Goal: Task Accomplishment & Management: Manage account settings

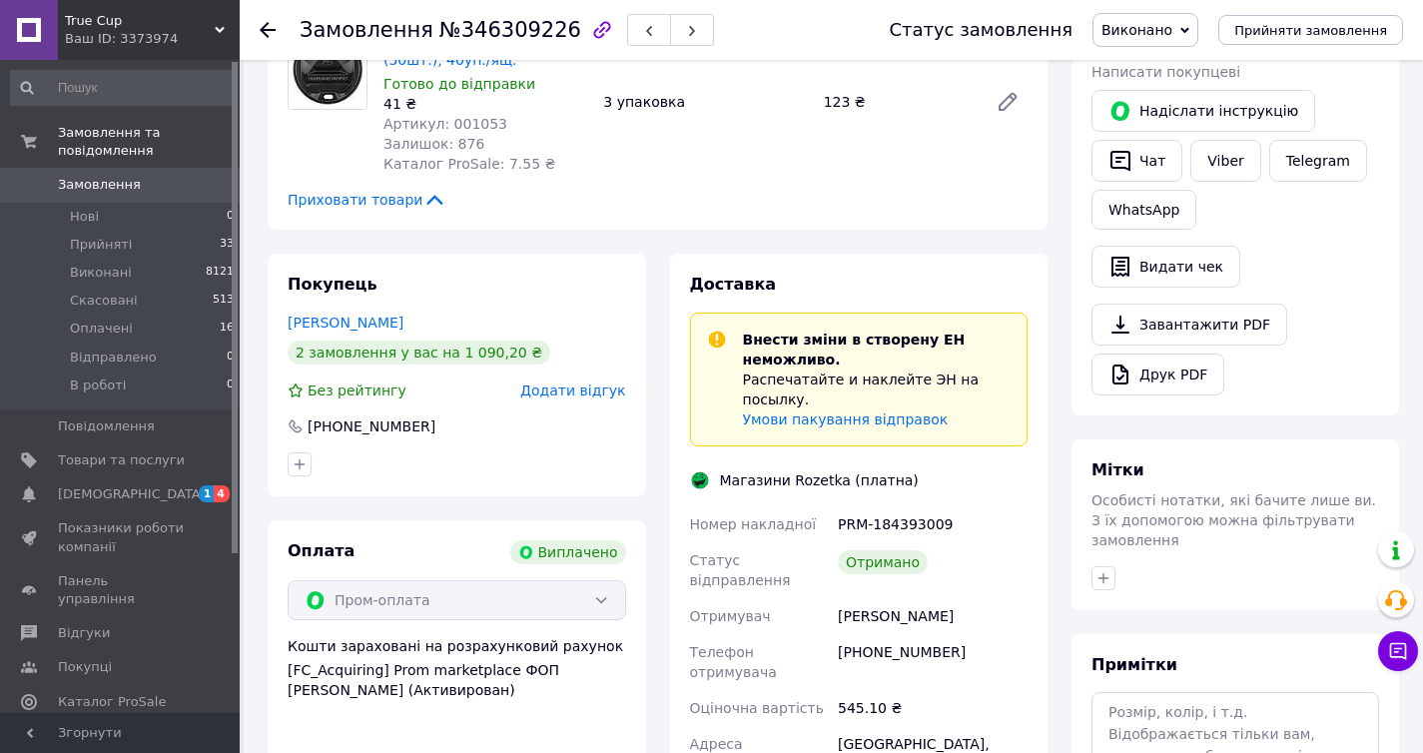
scroll to position [369, 0]
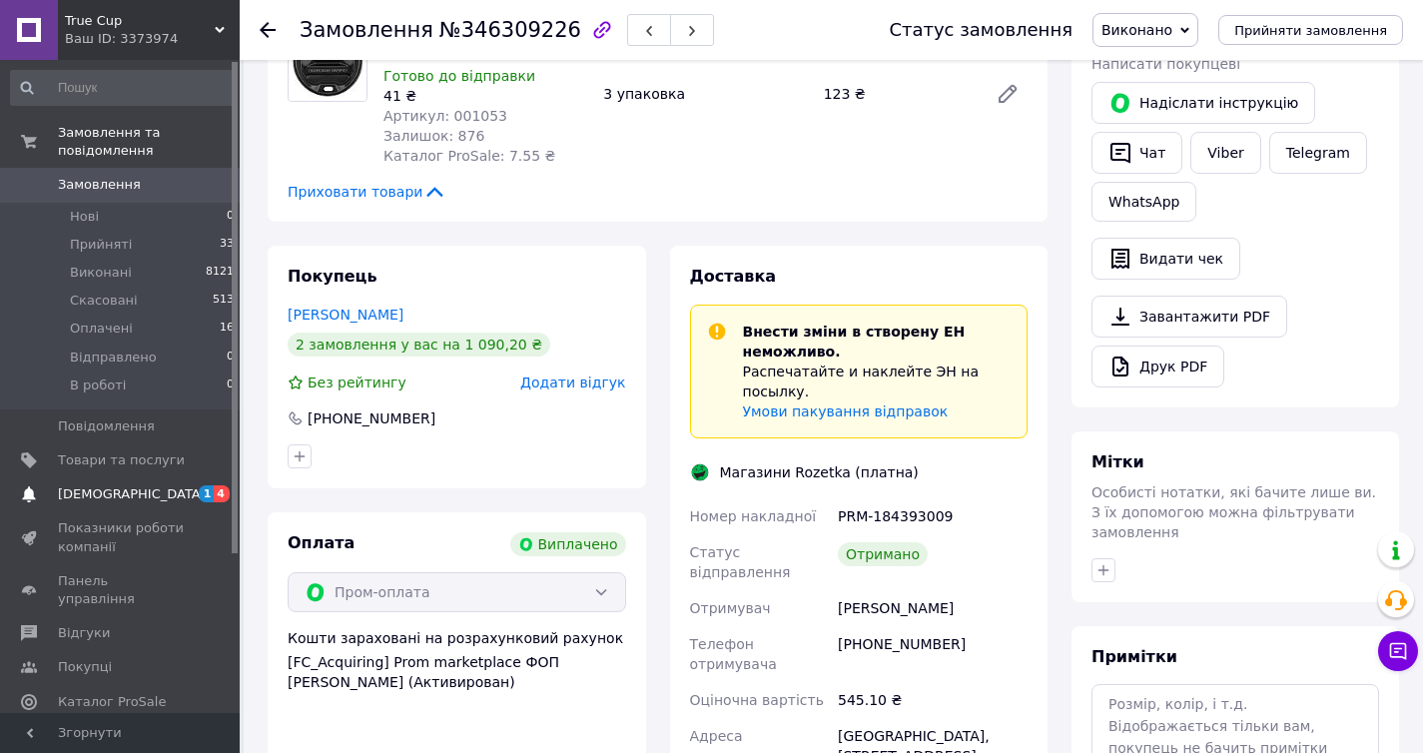
click at [127, 486] on span "[DEMOGRAPHIC_DATA]" at bounding box center [132, 494] width 148 height 18
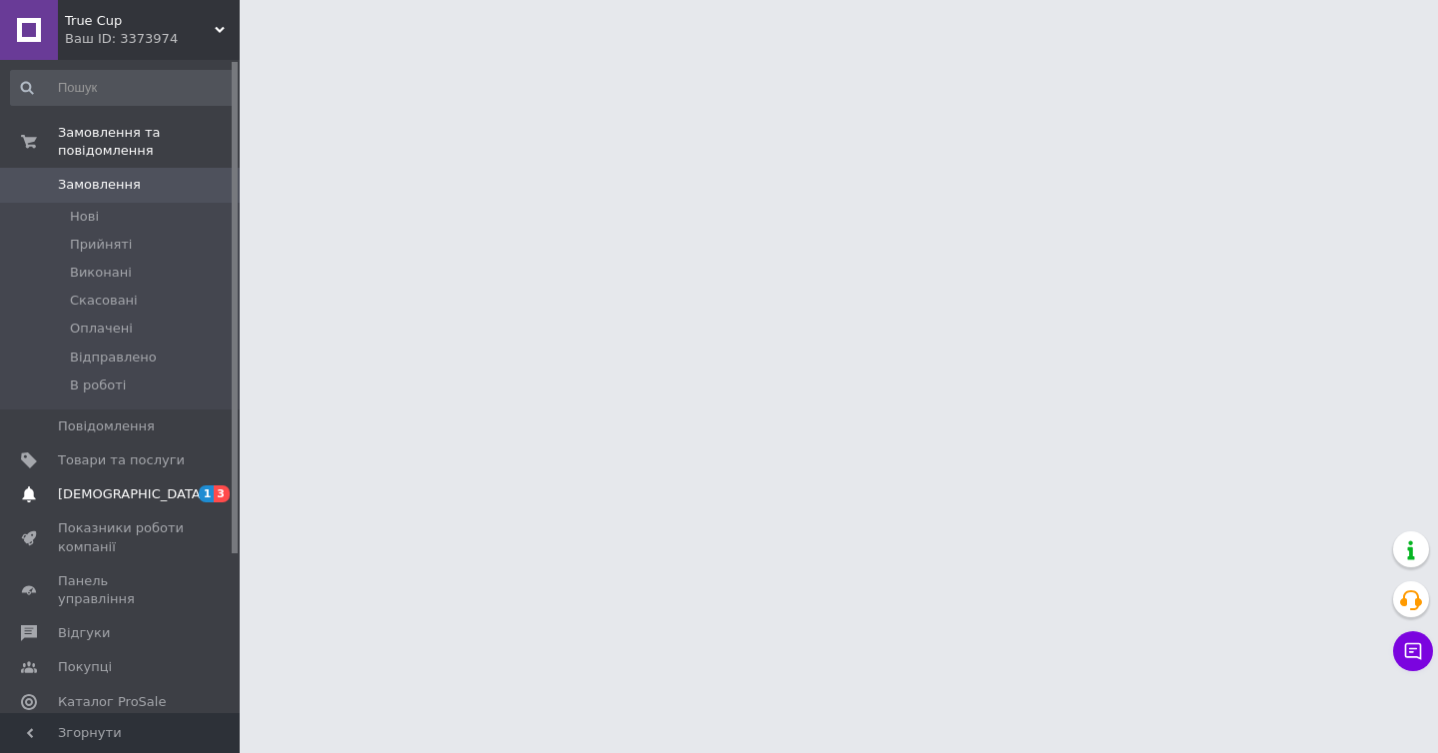
click at [112, 502] on span "[DEMOGRAPHIC_DATA]" at bounding box center [132, 494] width 148 height 18
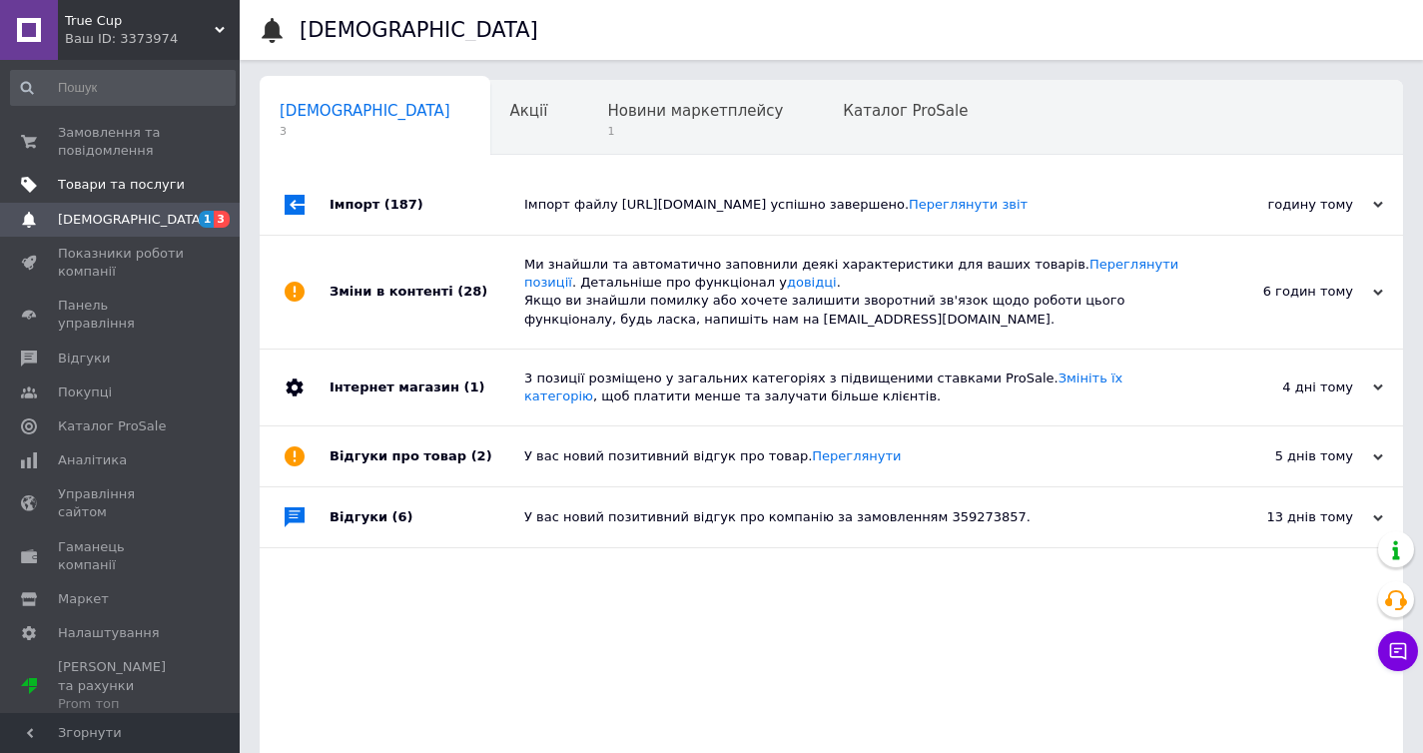
click at [129, 194] on span "Товари та послуги" at bounding box center [121, 185] width 127 height 18
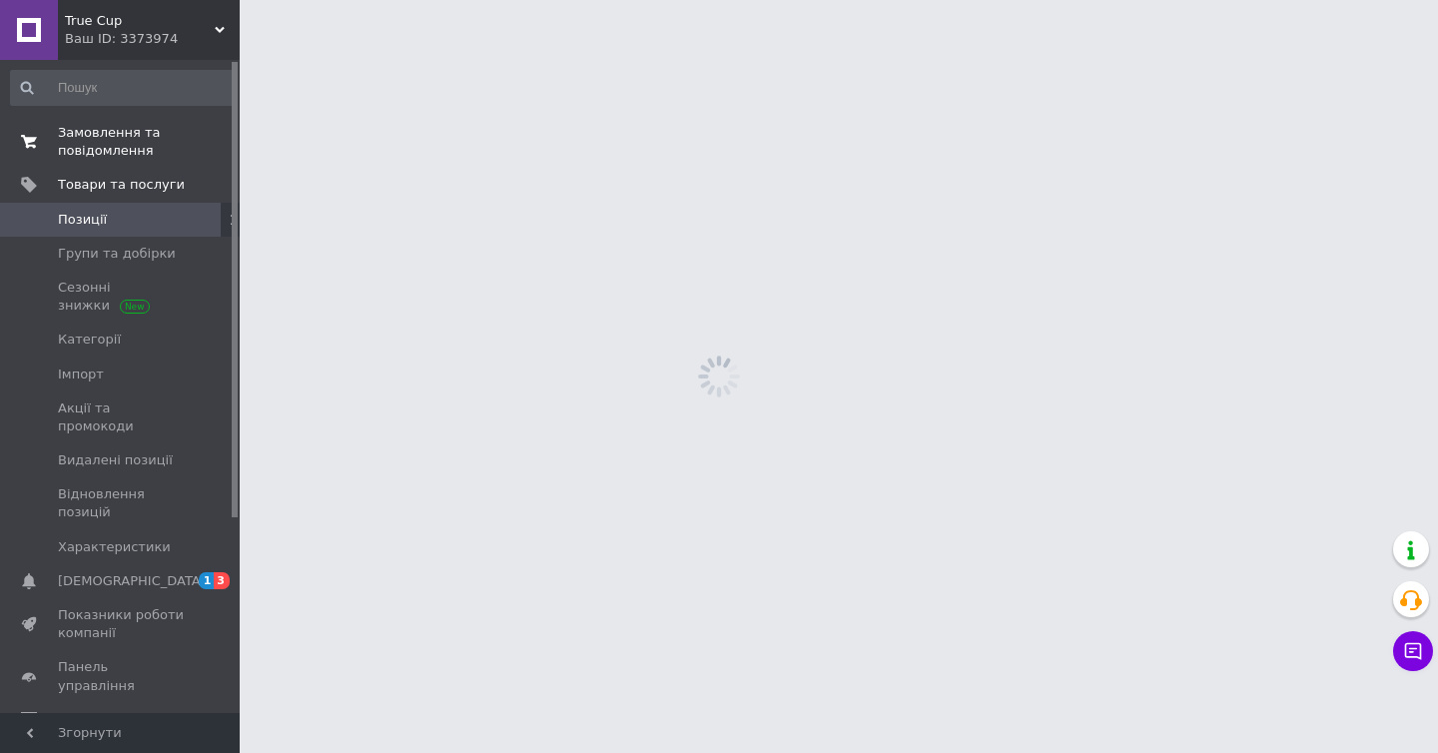
click at [120, 163] on link "Замовлення та повідомлення 0 0" at bounding box center [123, 142] width 246 height 52
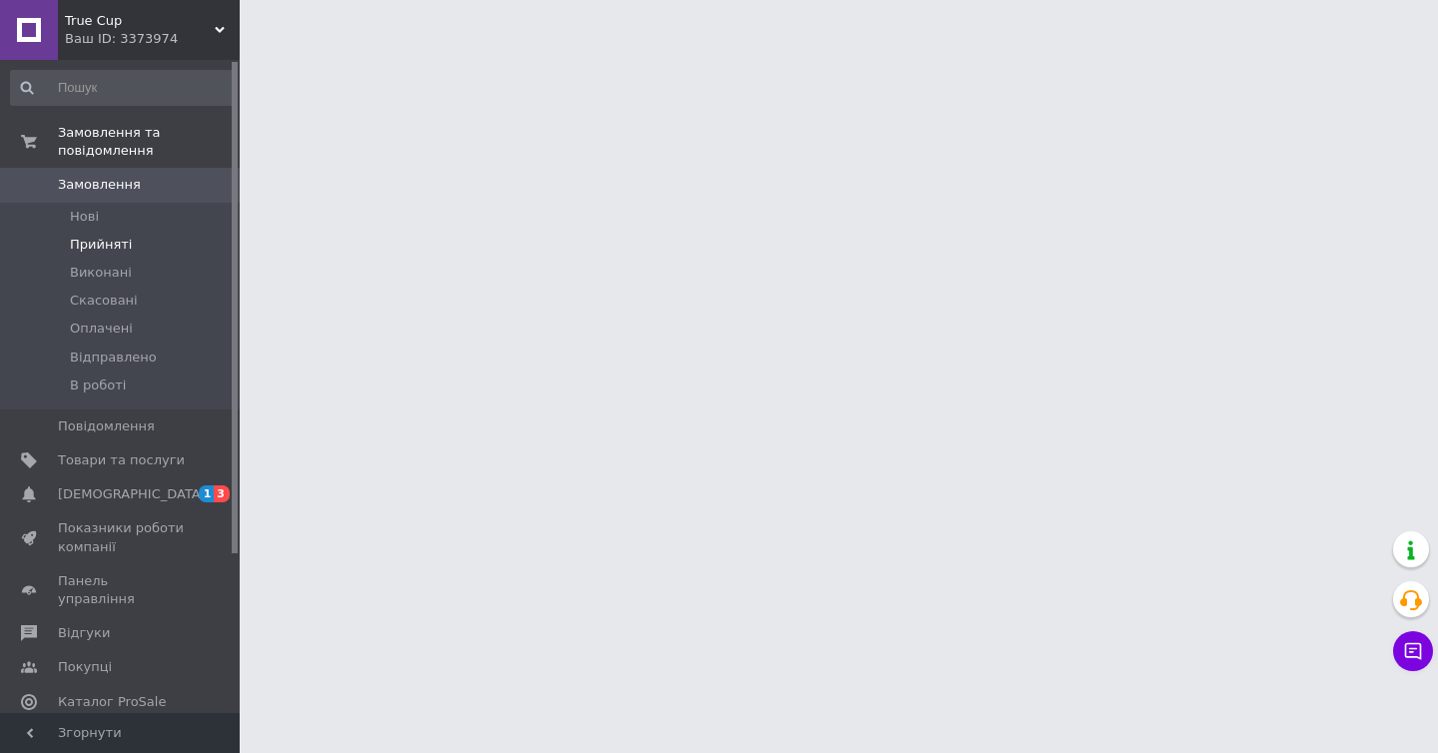
click at [118, 245] on span "Прийняті" at bounding box center [101, 245] width 62 height 18
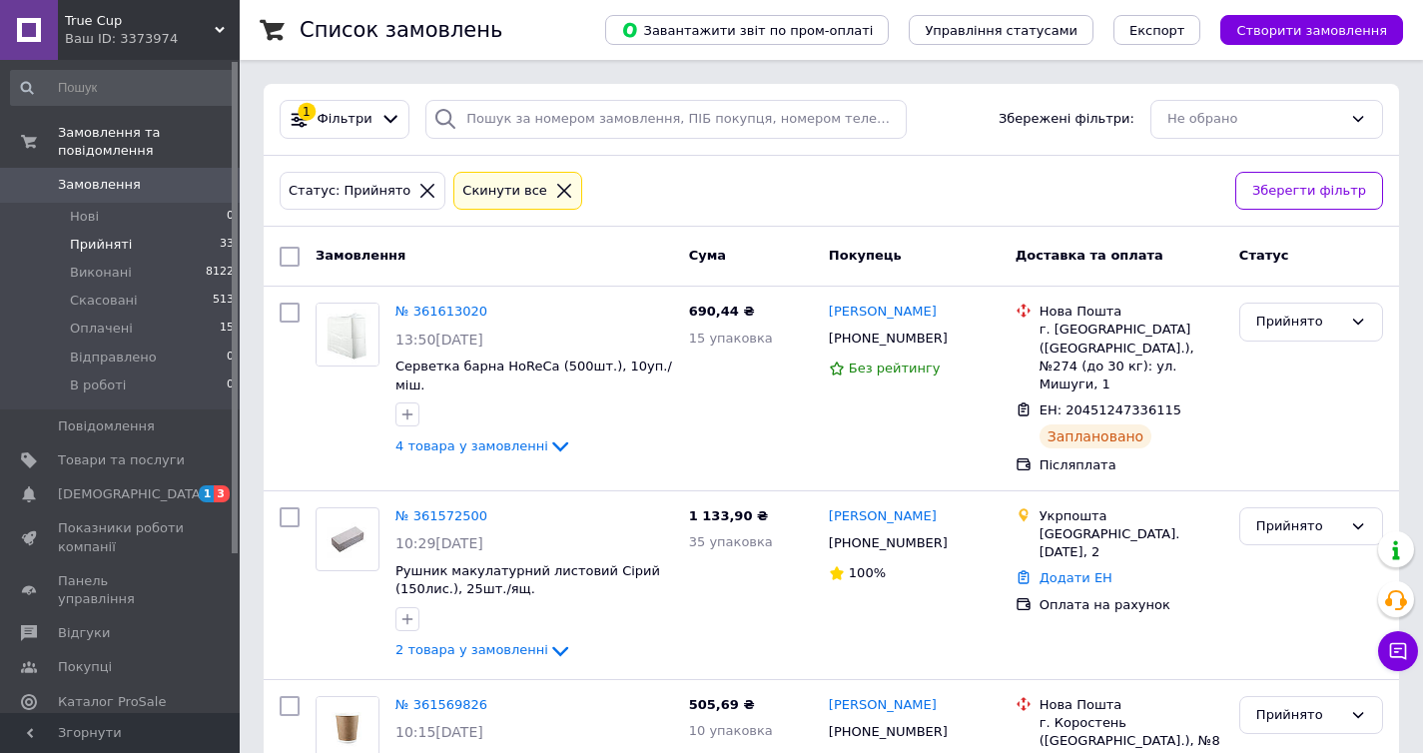
click at [126, 239] on span "Прийняті" at bounding box center [101, 245] width 62 height 18
click at [132, 237] on li "Прийняті 33" at bounding box center [123, 245] width 246 height 28
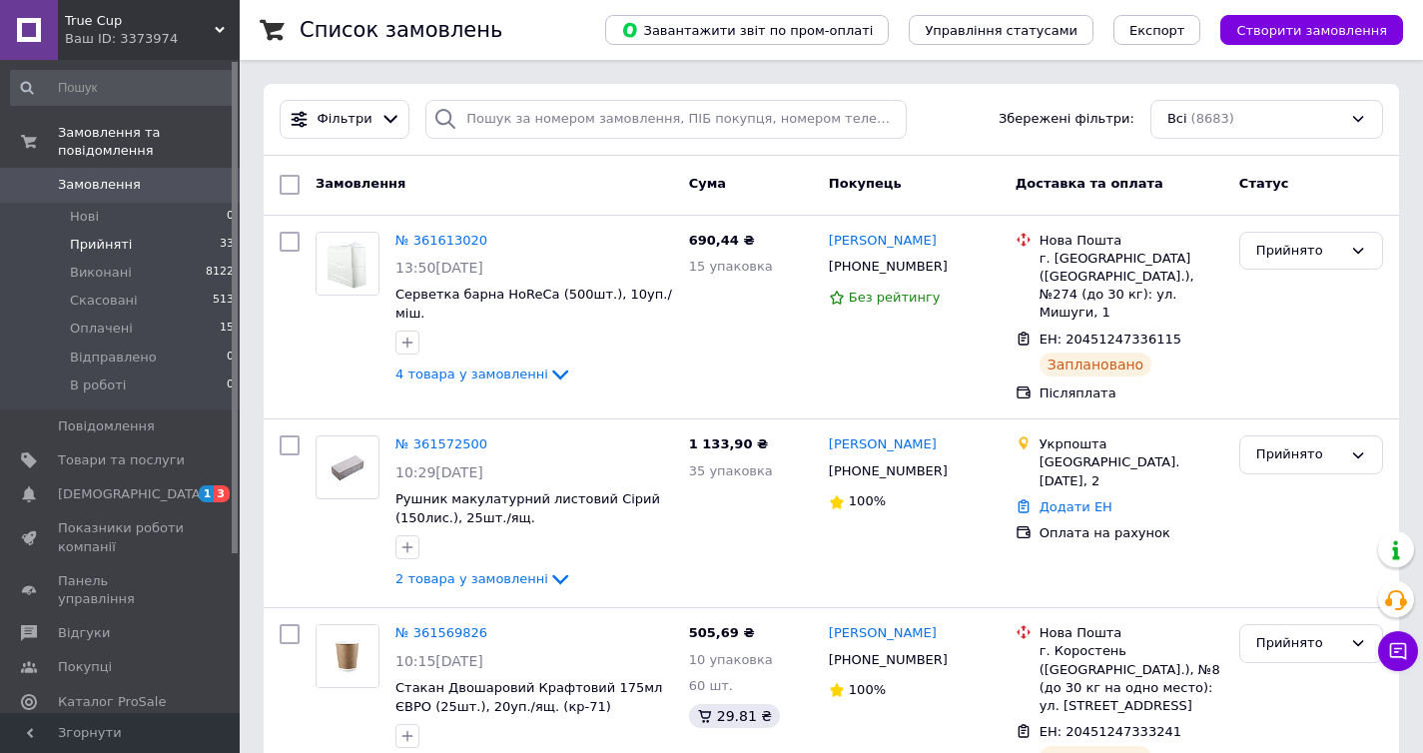
click at [131, 241] on li "Прийняті 33" at bounding box center [123, 245] width 246 height 28
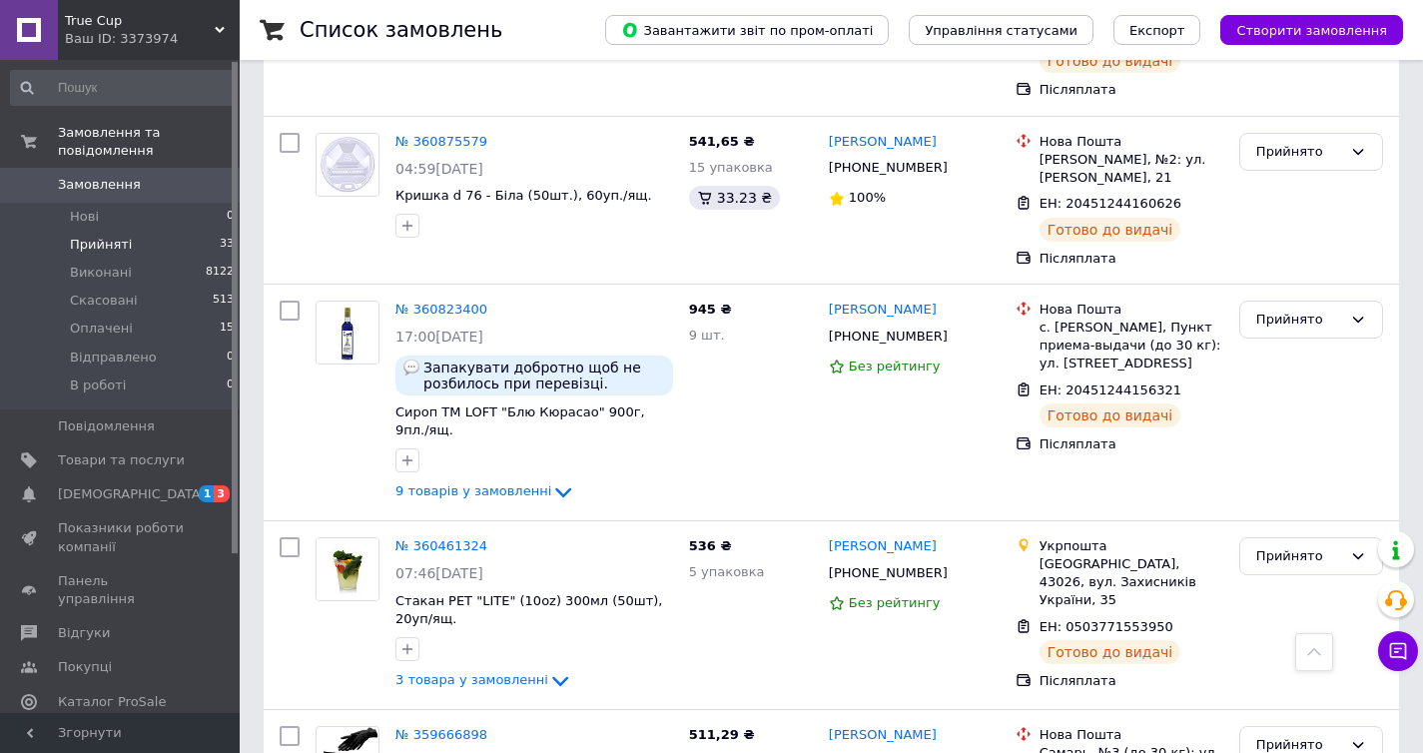
scroll to position [5953, 0]
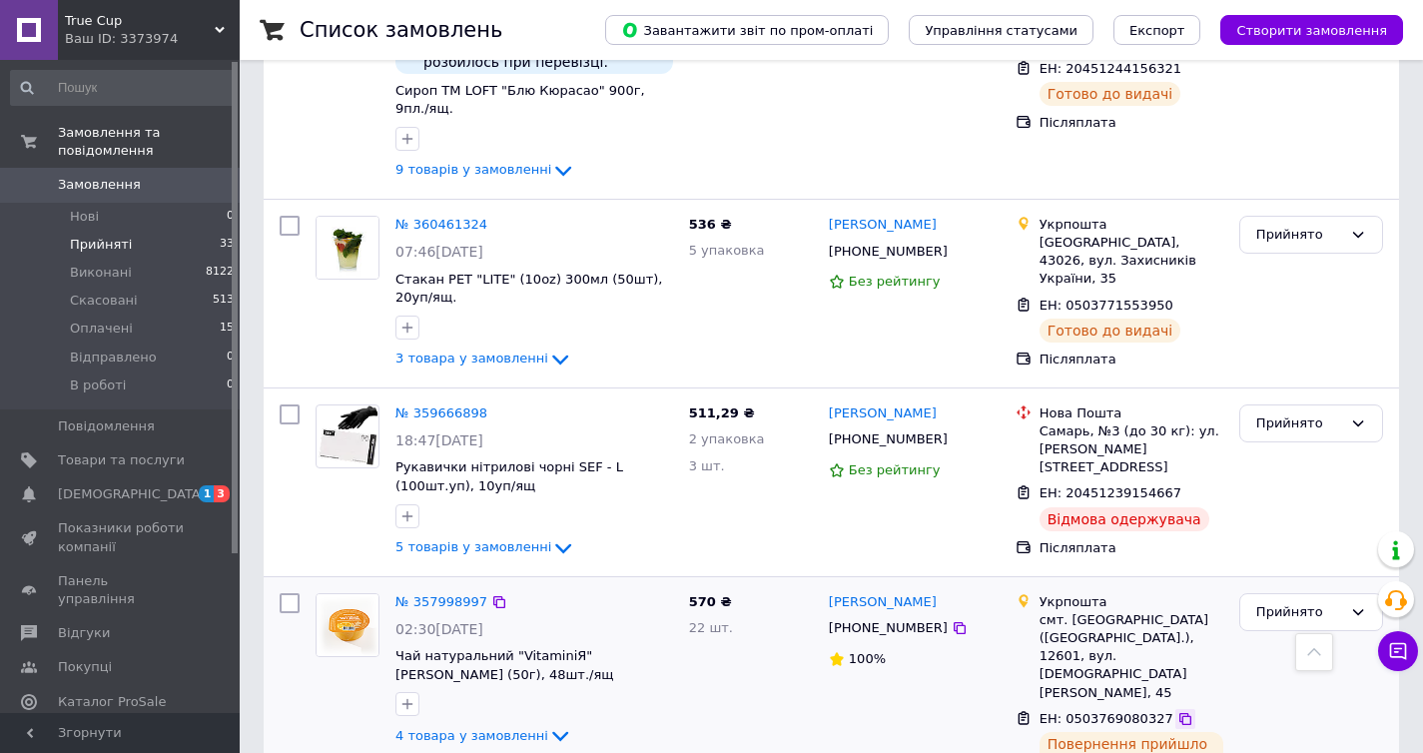
click at [1179, 711] on icon at bounding box center [1185, 719] width 16 height 16
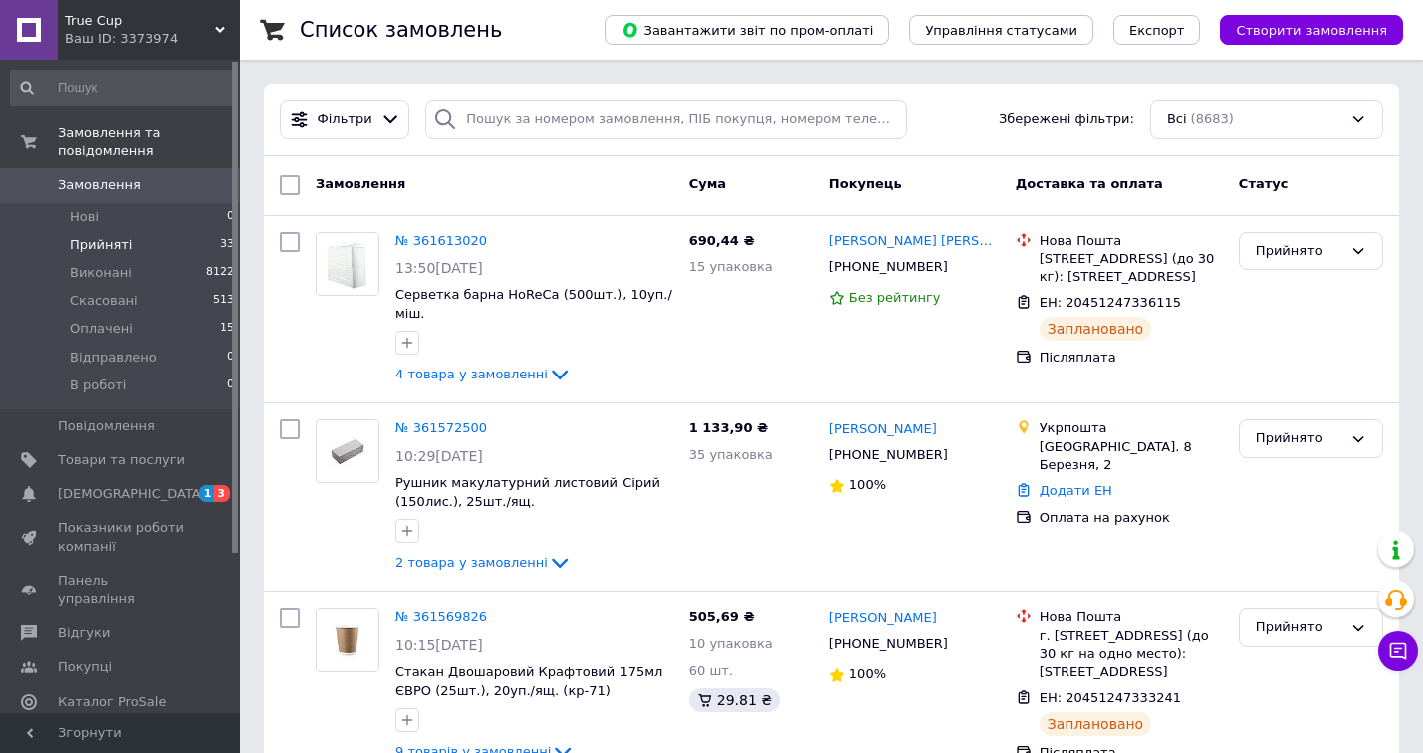
click at [156, 246] on li "Прийняті 33" at bounding box center [123, 245] width 246 height 28
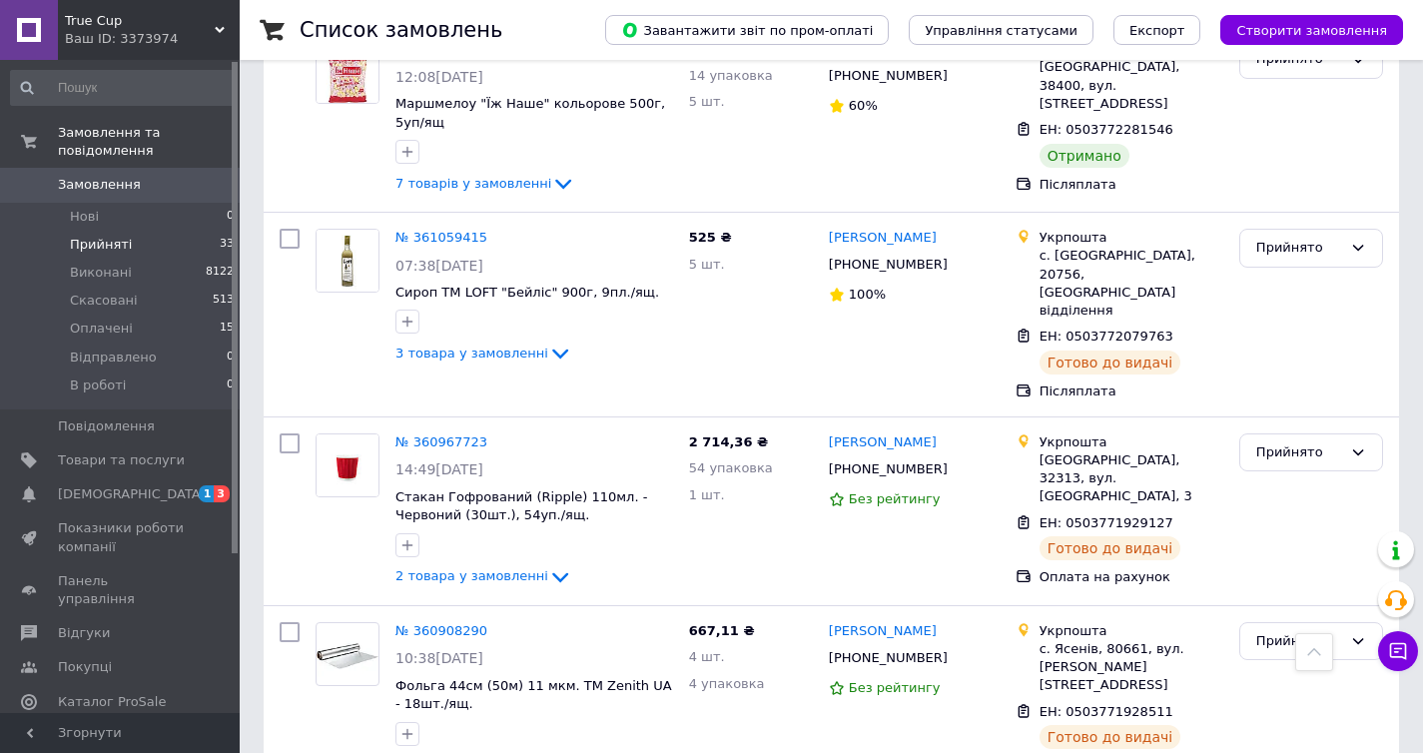
scroll to position [4537, 0]
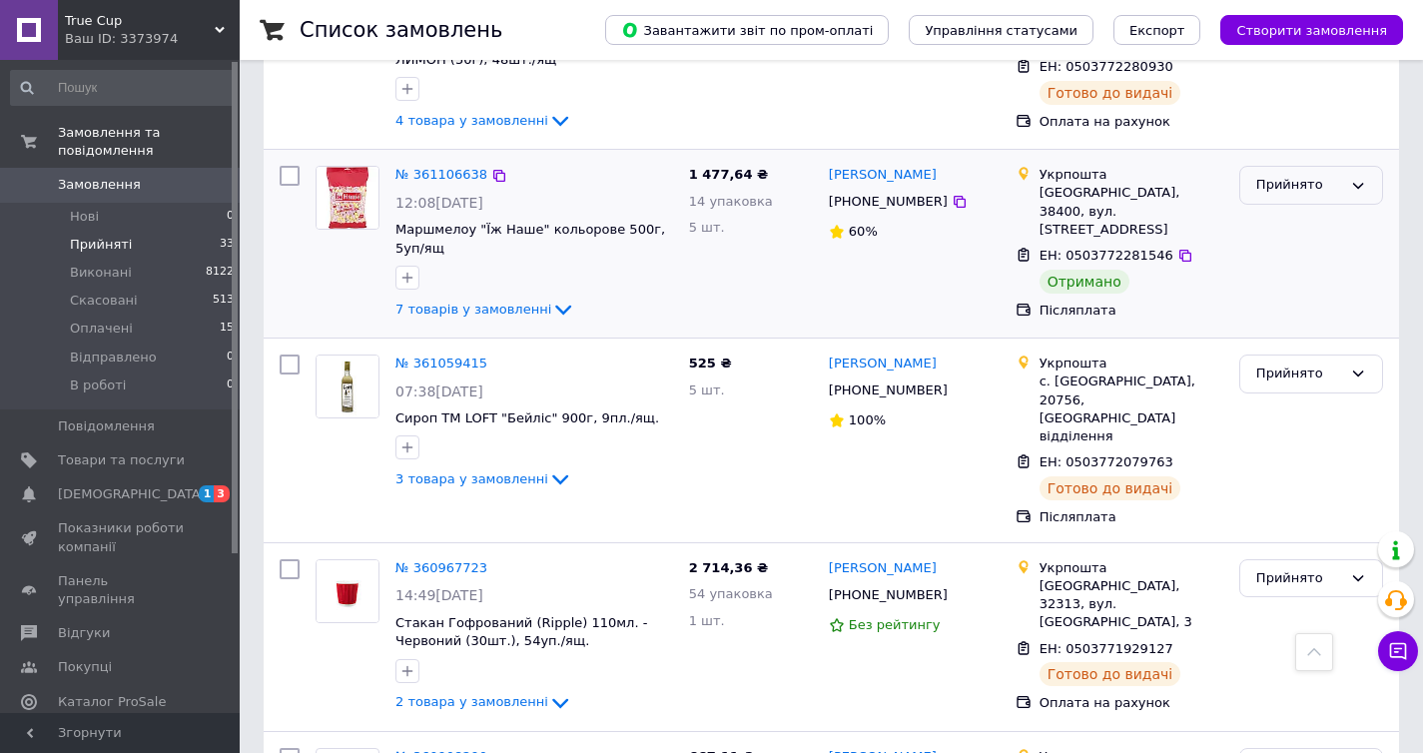
click at [1297, 183] on div "Прийнято" at bounding box center [1311, 185] width 144 height 39
click at [1295, 235] on li "Виконано" at bounding box center [1311, 227] width 142 height 37
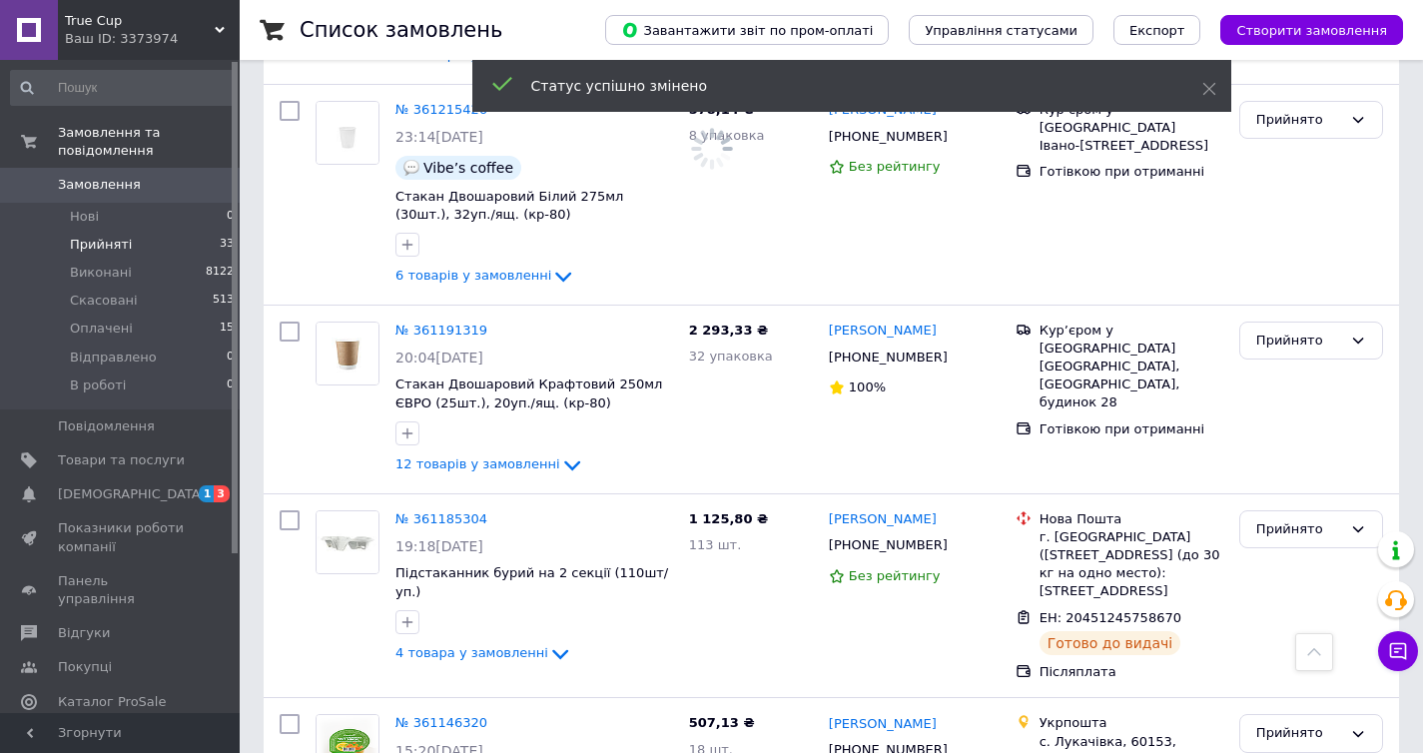
scroll to position [3793, 0]
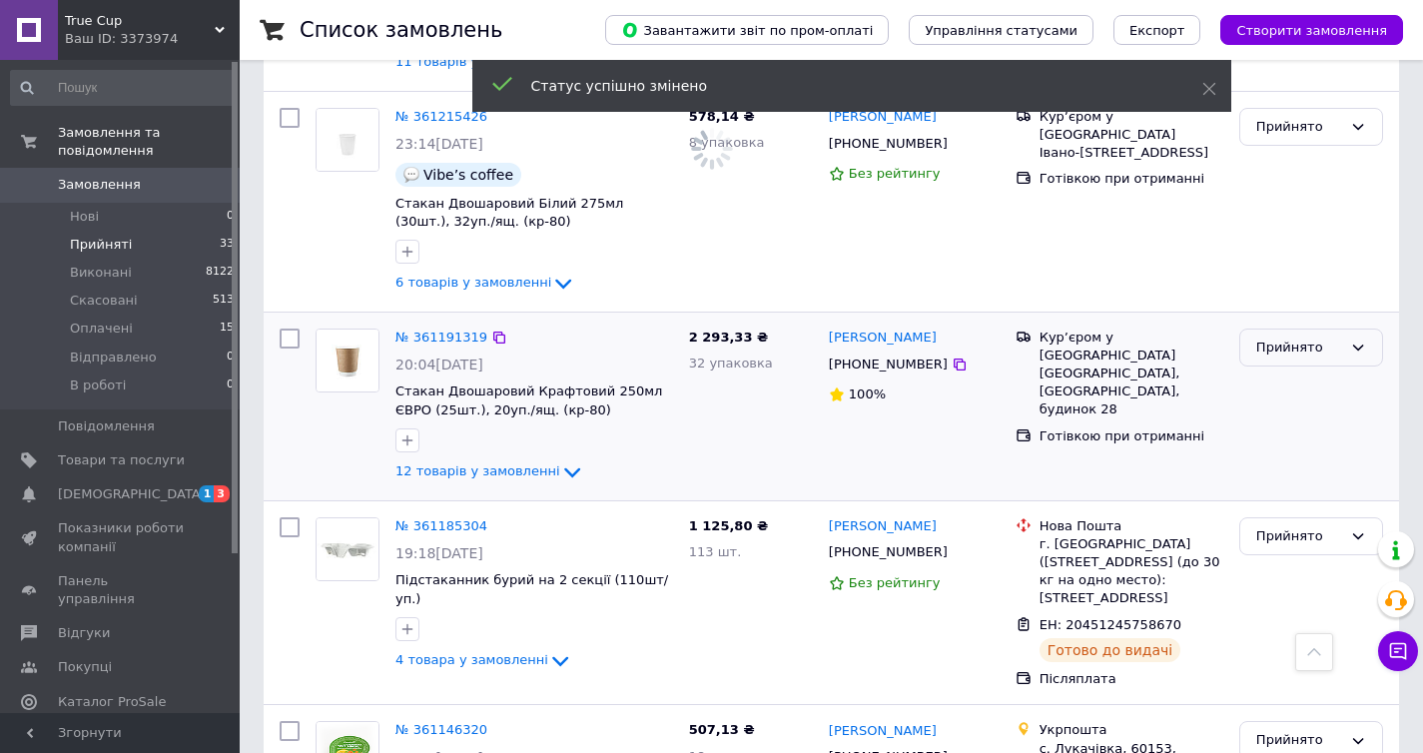
click at [1293, 359] on div "Прийнято" at bounding box center [1299, 348] width 86 height 21
click at [1285, 400] on li "Виконано" at bounding box center [1311, 389] width 142 height 37
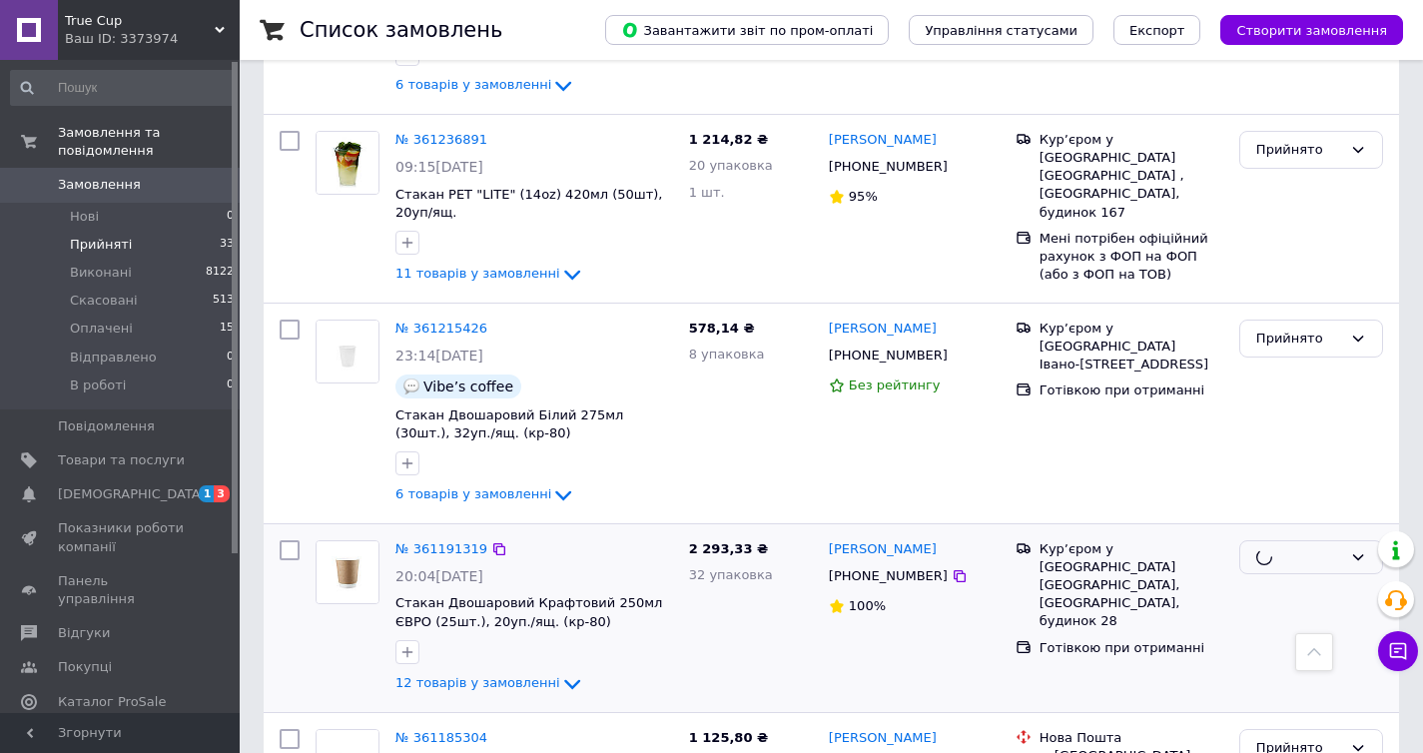
scroll to position [3575, 0]
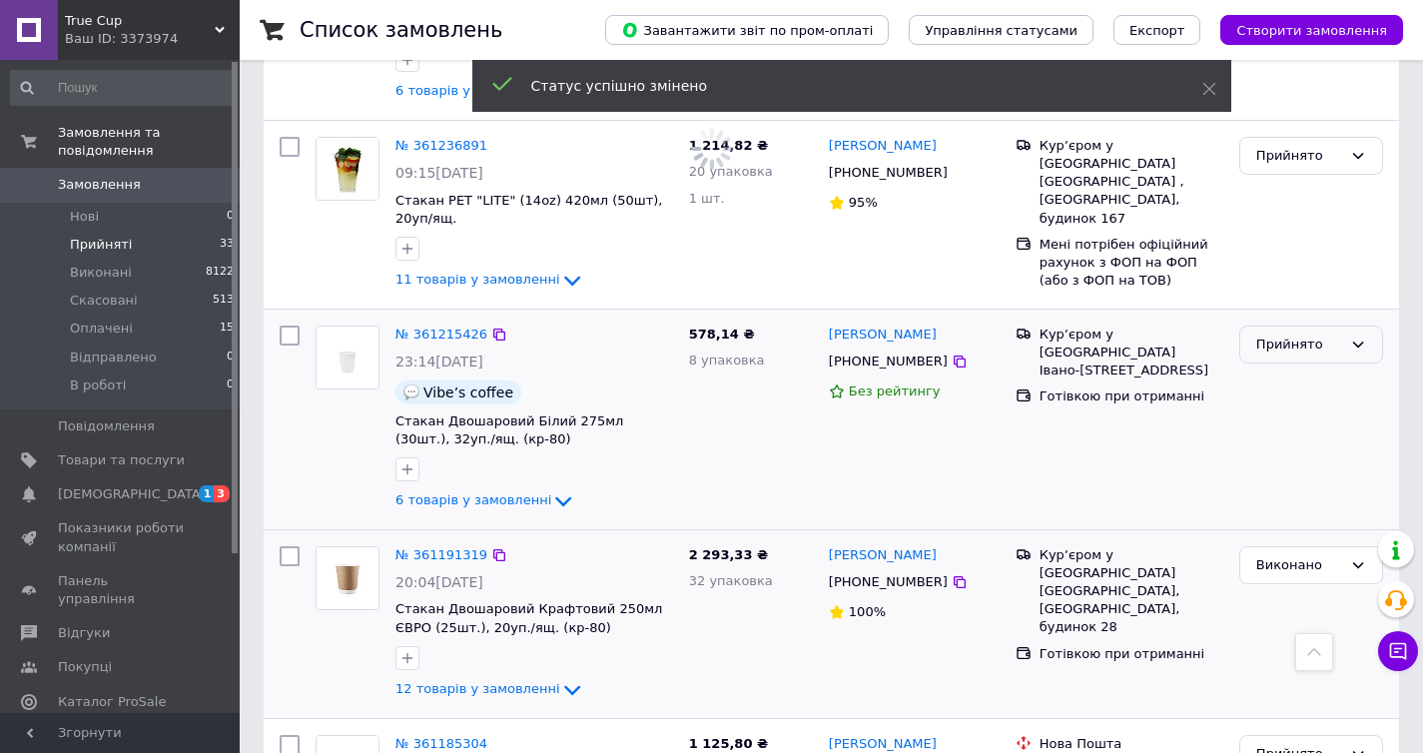
click at [1284, 356] on div "Прийнято" at bounding box center [1299, 345] width 86 height 21
click at [1278, 401] on li "Виконано" at bounding box center [1311, 386] width 142 height 37
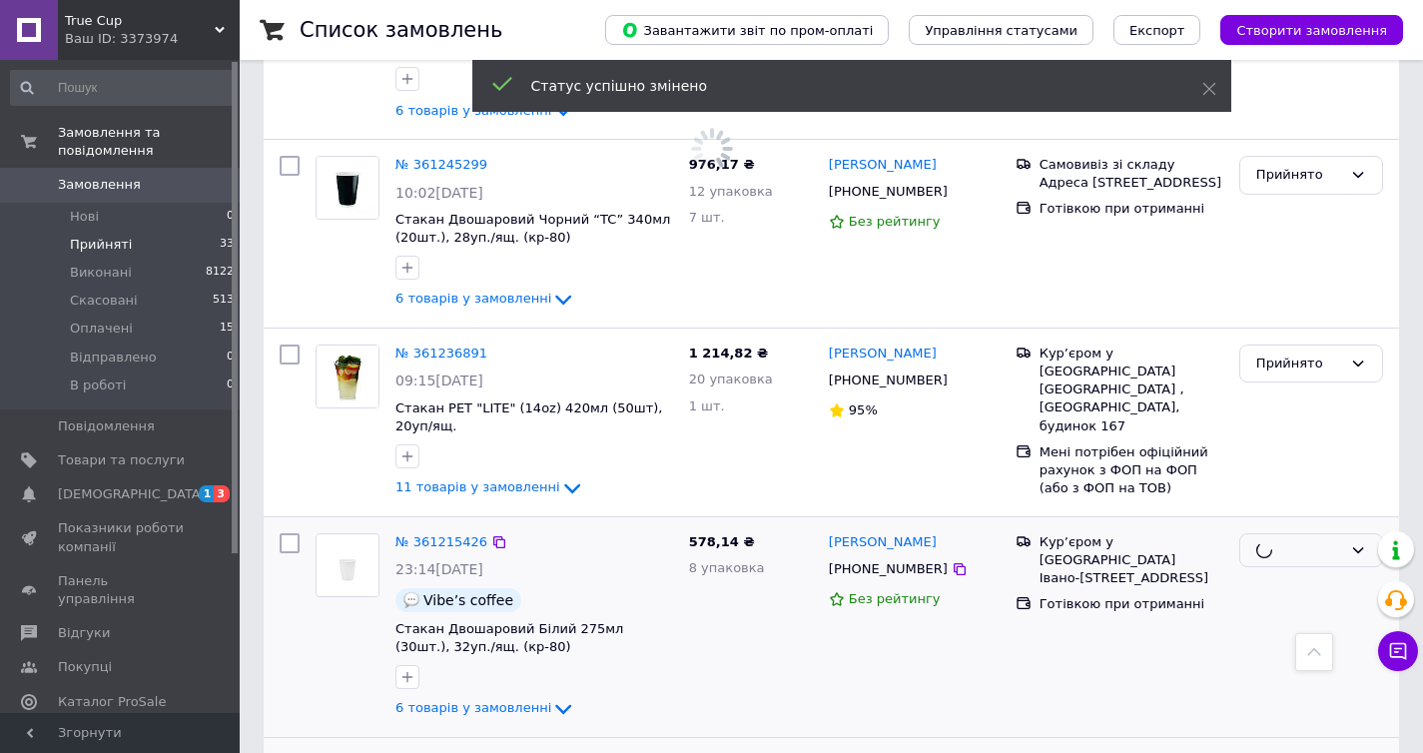
scroll to position [3366, 0]
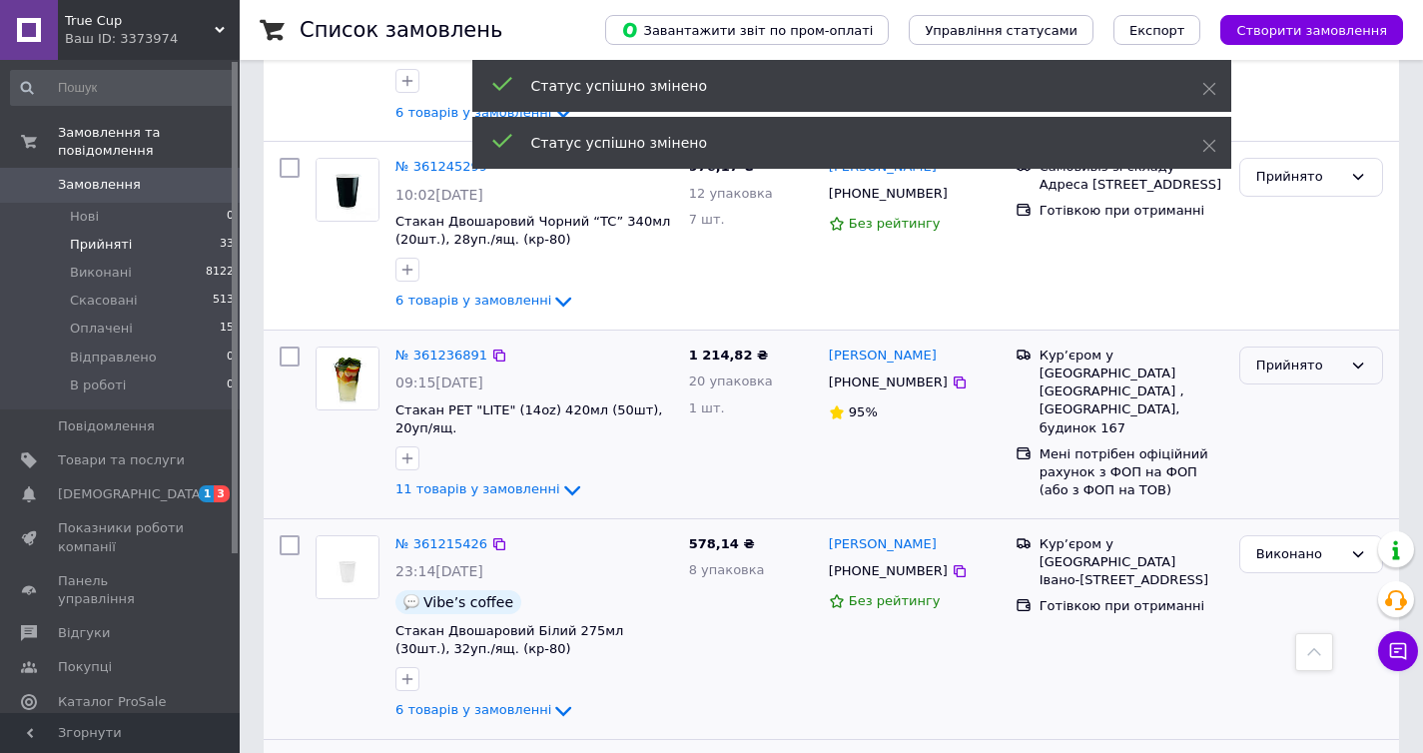
click at [1296, 376] on div "Прийнято" at bounding box center [1299, 366] width 86 height 21
click at [1287, 420] on li "Виконано" at bounding box center [1311, 406] width 142 height 37
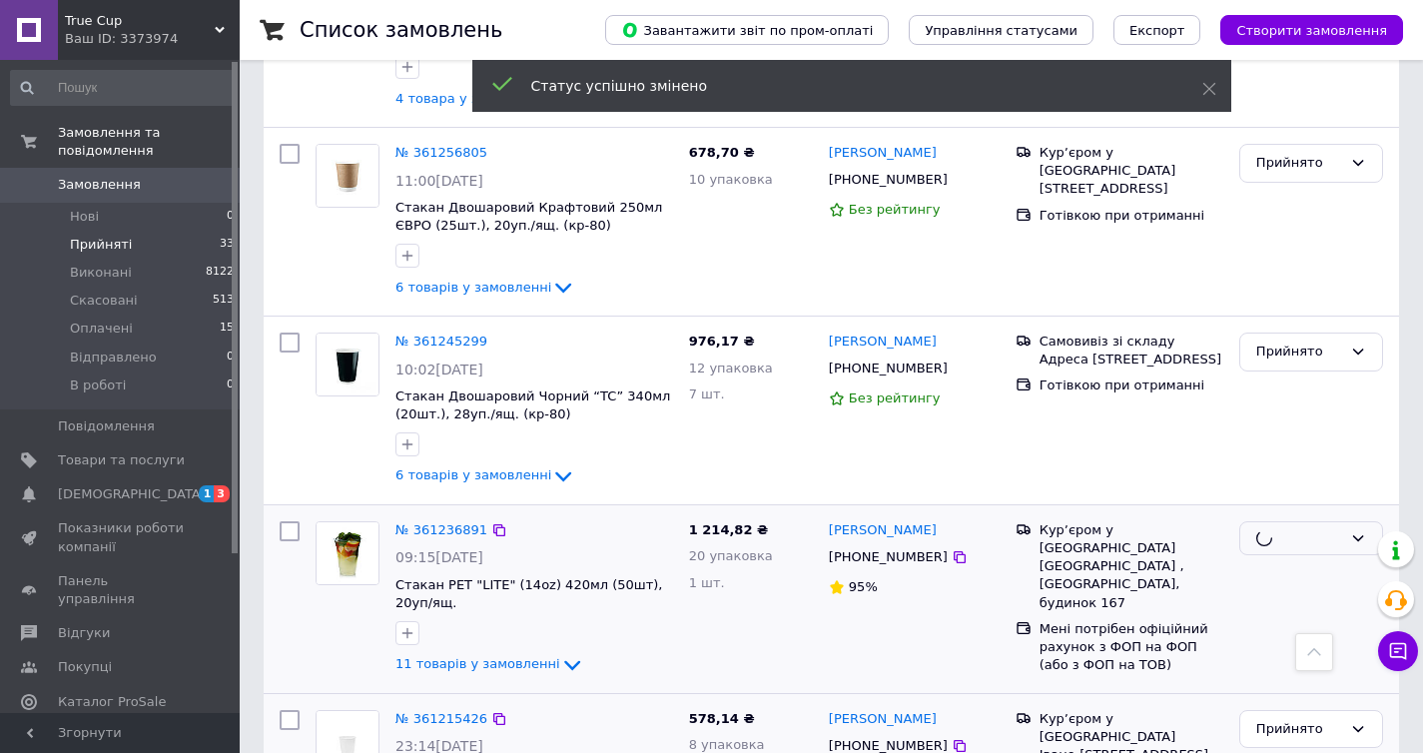
scroll to position [3165, 0]
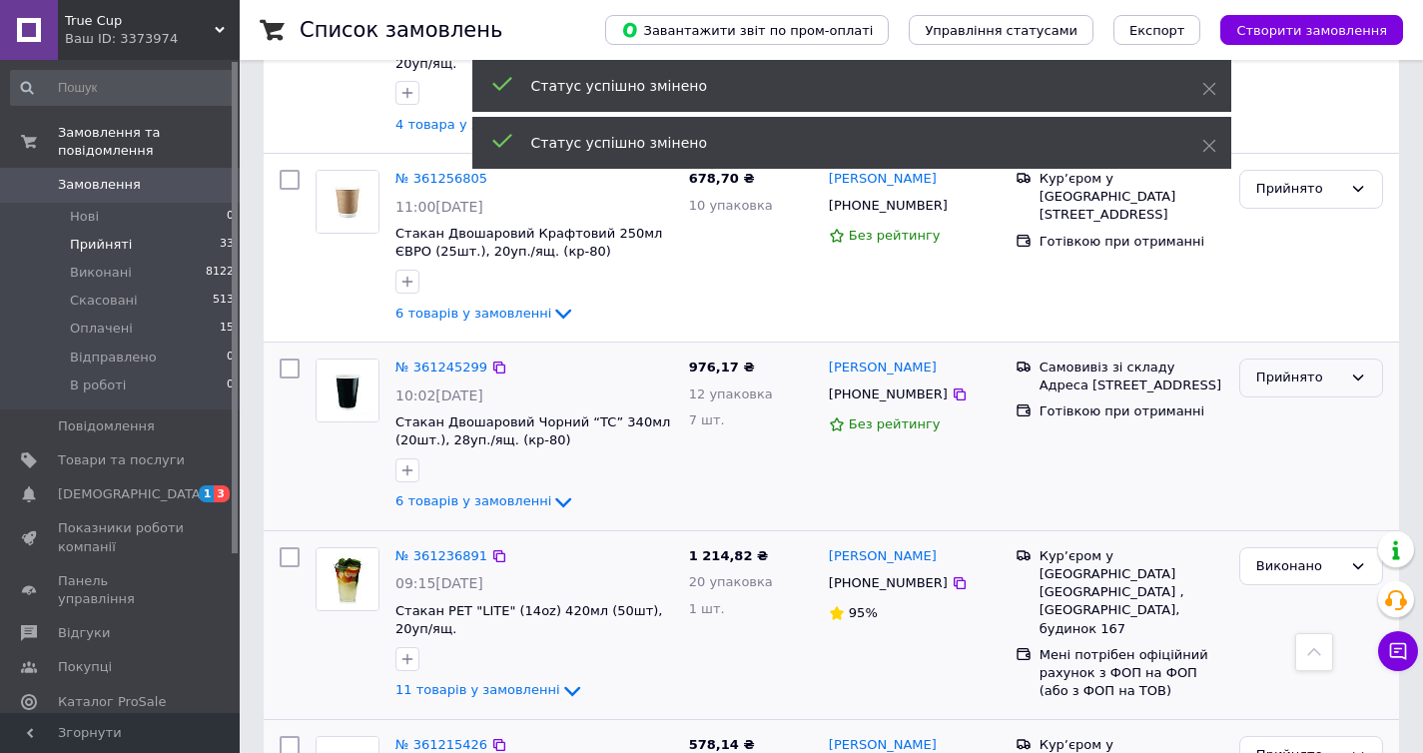
click at [1288, 388] on div "Прийнято" at bounding box center [1299, 378] width 86 height 21
click at [1288, 425] on li "Виконано" at bounding box center [1311, 419] width 142 height 37
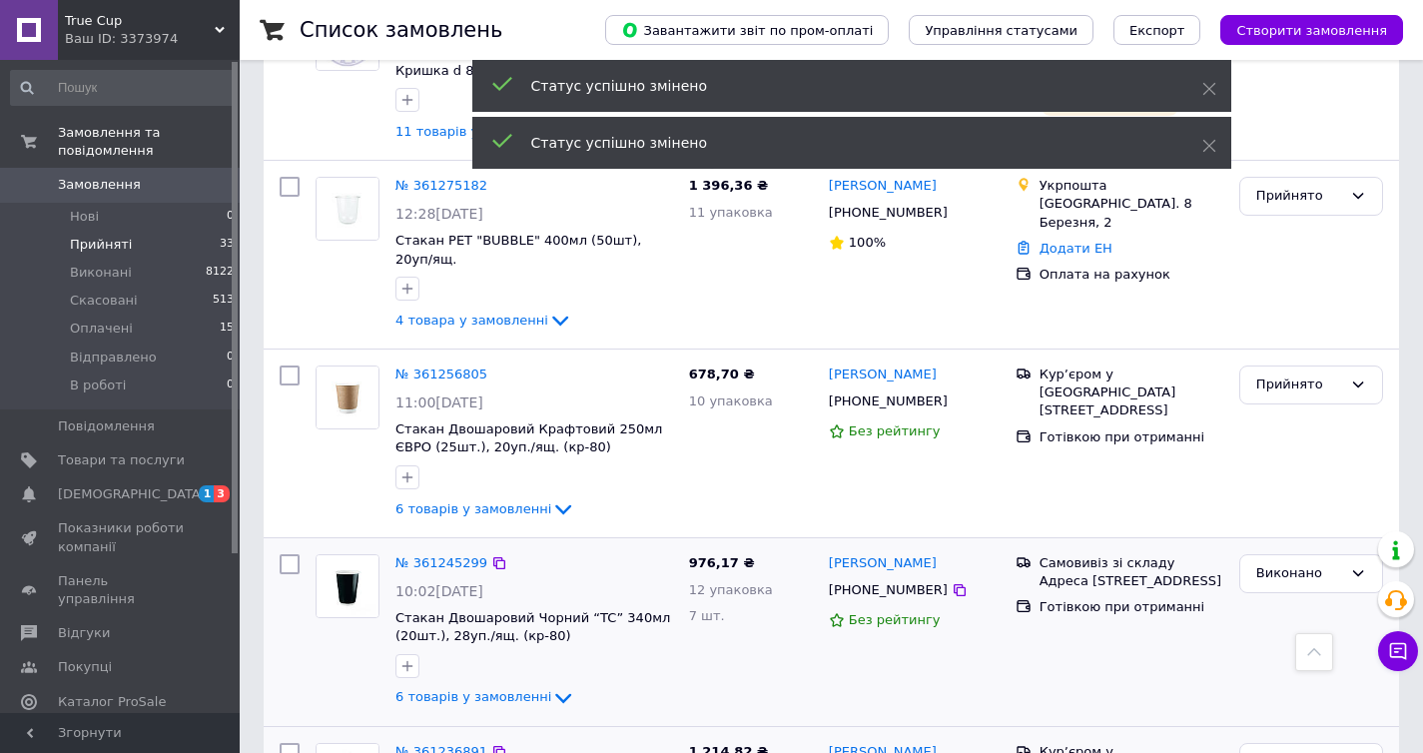
scroll to position [2952, 0]
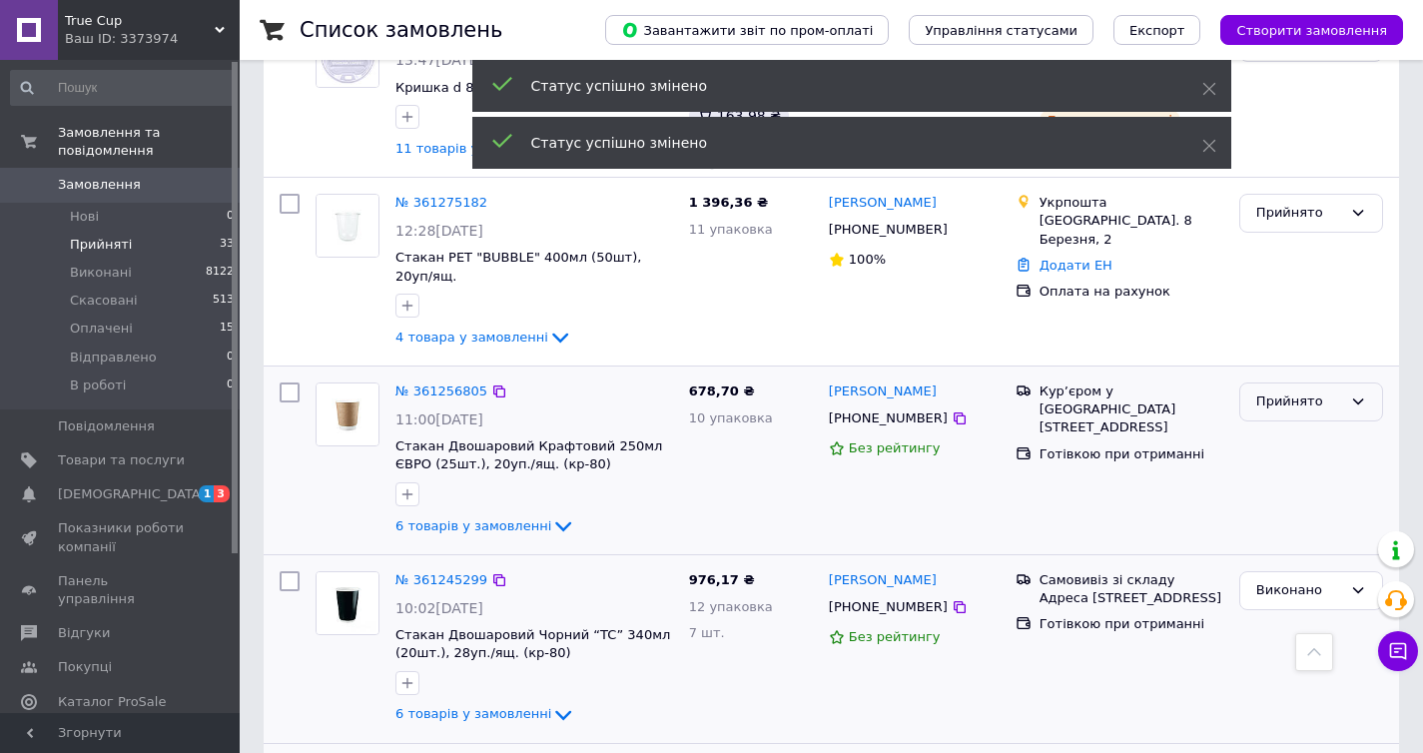
click at [1280, 411] on div "Прийнято" at bounding box center [1299, 401] width 86 height 21
click at [1274, 460] on li "Виконано" at bounding box center [1311, 443] width 142 height 37
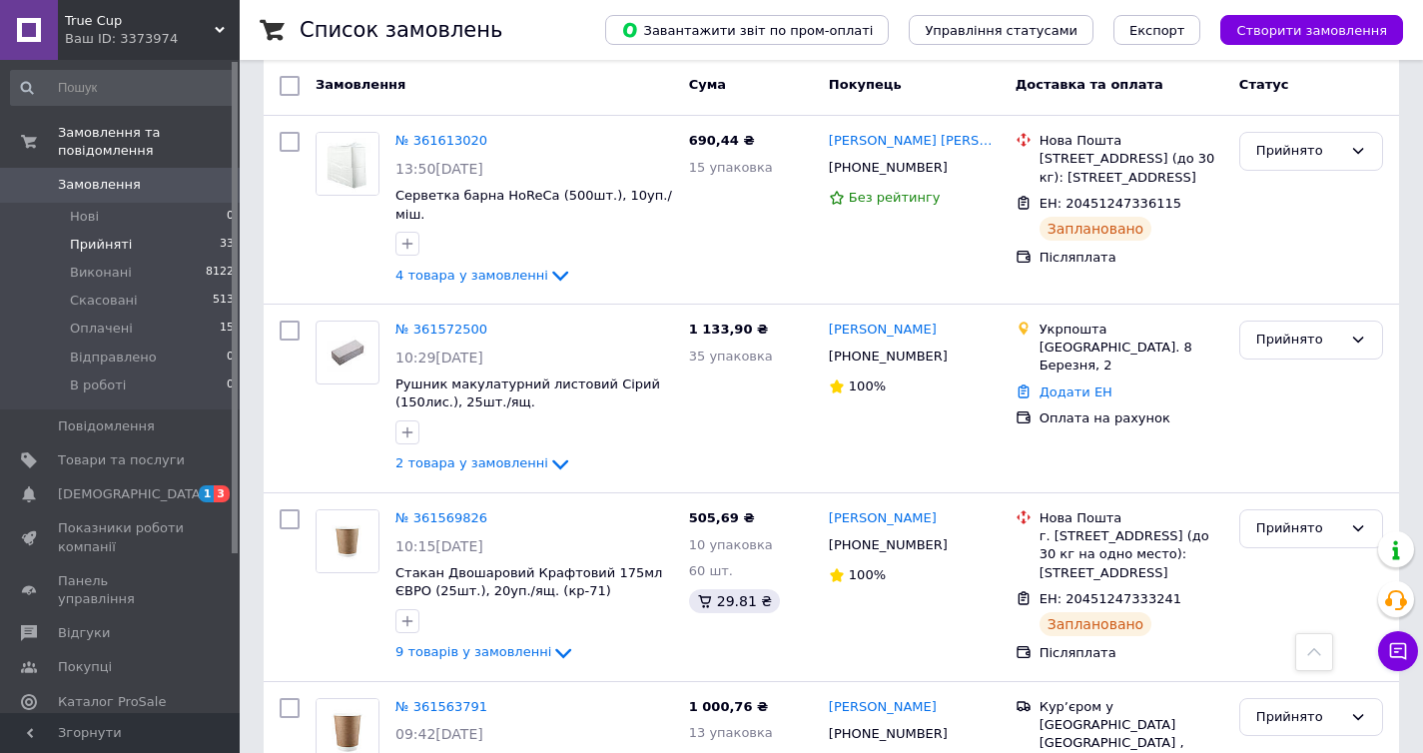
scroll to position [0, 0]
